Goal: Information Seeking & Learning: Learn about a topic

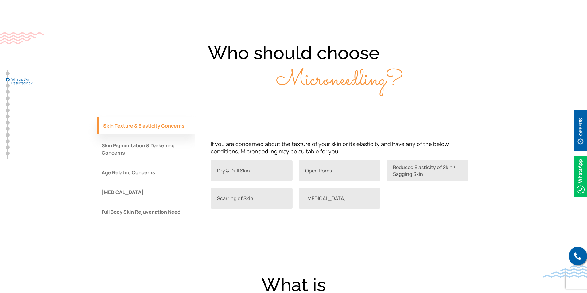
scroll to position [430, 0]
click at [142, 211] on button "Full Body Skin Rejuvenation Need" at bounding box center [146, 211] width 98 height 17
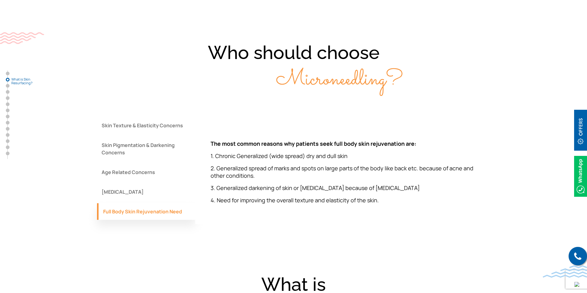
click at [138, 196] on button "[MEDICAL_DATA]" at bounding box center [146, 191] width 98 height 17
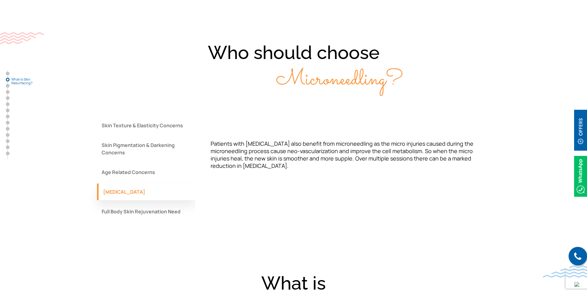
click at [140, 184] on button "[MEDICAL_DATA]" at bounding box center [146, 191] width 98 height 17
click at [145, 169] on button "Age Related Concerns" at bounding box center [146, 172] width 98 height 17
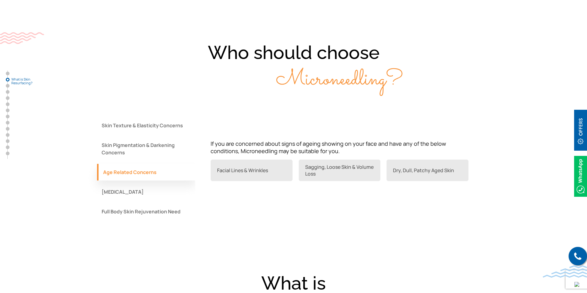
click at [146, 154] on button "Skin Pigmentation & Darkening Concerns" at bounding box center [146, 149] width 98 height 24
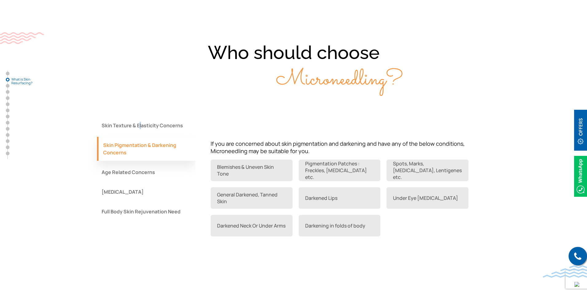
click at [140, 134] on div "Skin Texture & Elasticity Concerns Skin Pigmentation & Darkening Concerns Age R…" at bounding box center [146, 170] width 98 height 106
click at [137, 130] on button "Skin Texture & Elasticity Concerns" at bounding box center [146, 125] width 98 height 17
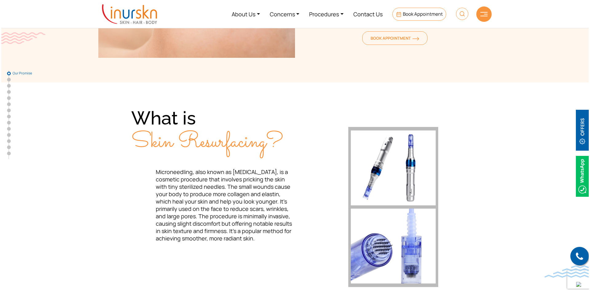
scroll to position [0, 0]
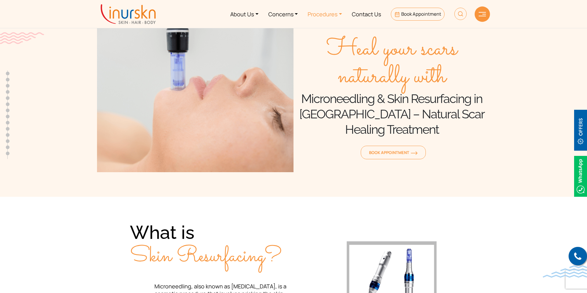
click at [330, 15] on link "Procedures" at bounding box center [325, 13] width 44 height 23
